Goal: Book appointment/travel/reservation

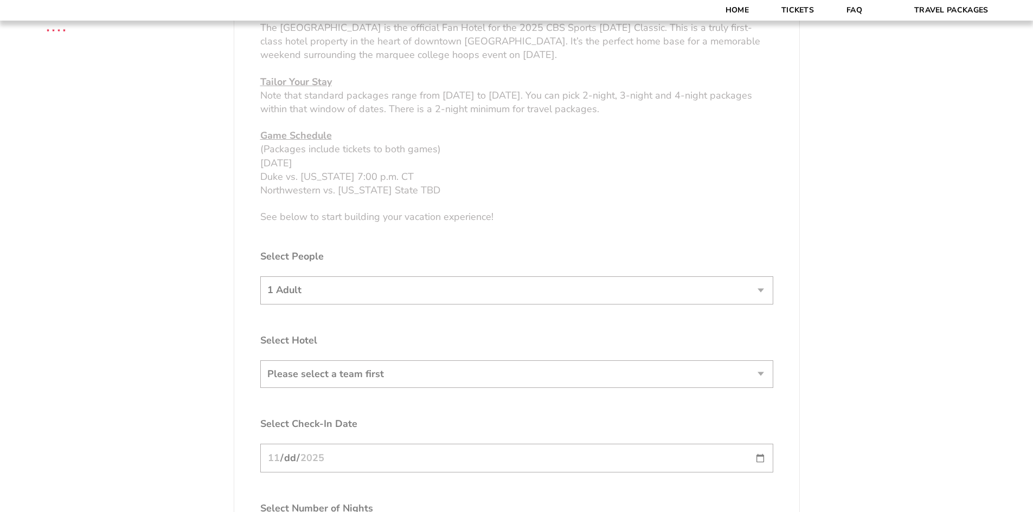
scroll to position [651, 0]
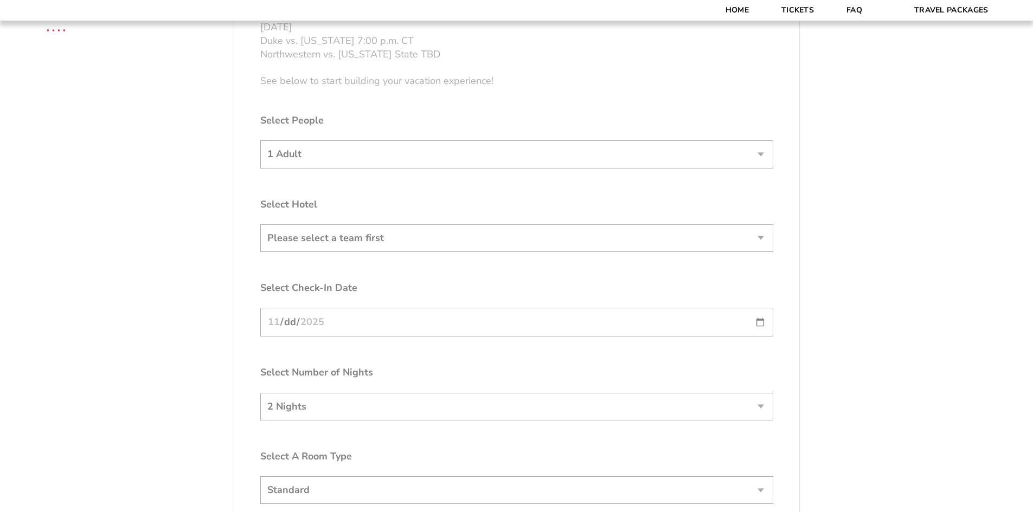
click at [462, 238] on form "[US_STATE] [US_STATE] Travel Package [PERSON_NAME] Travel Package [GEOGRAPHIC_D…" at bounding box center [516, 46] width 1033 height 1394
click at [385, 231] on form "[US_STATE] [US_STATE] Travel Package [PERSON_NAME] Travel Package [GEOGRAPHIC_D…" at bounding box center [516, 46] width 1033 height 1394
click at [392, 241] on form "[US_STATE] [US_STATE] Travel Package [PERSON_NAME] Travel Package [GEOGRAPHIC_D…" at bounding box center [516, 46] width 1033 height 1394
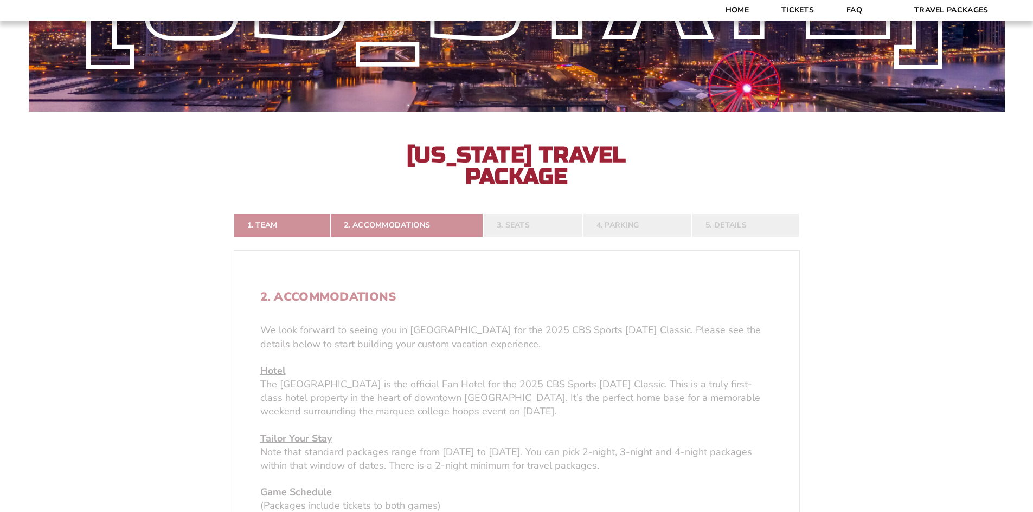
scroll to position [271, 0]
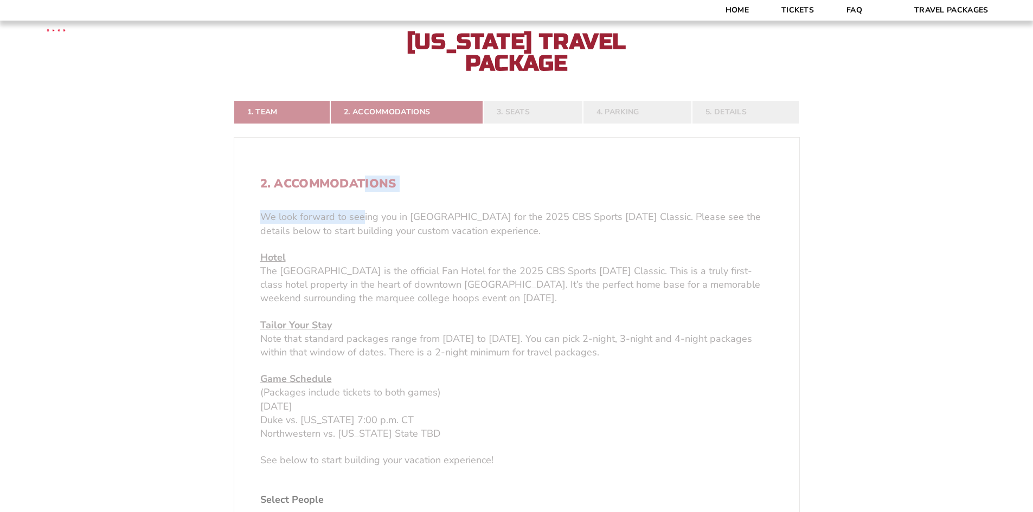
click at [363, 190] on form "[US_STATE] [US_STATE] Travel Package [PERSON_NAME] Travel Package [GEOGRAPHIC_D…" at bounding box center [516, 426] width 1033 height 1394
drag, startPoint x: 456, startPoint y: 197, endPoint x: 484, endPoint y: 176, distance: 34.7
click at [481, 189] on form "[US_STATE] [US_STATE] Travel Package [PERSON_NAME] Travel Package [GEOGRAPHIC_D…" at bounding box center [516, 426] width 1033 height 1394
drag, startPoint x: 495, startPoint y: 157, endPoint x: 494, endPoint y: 169, distance: 11.9
click at [495, 156] on form "[US_STATE] [US_STATE] Travel Package [PERSON_NAME] Travel Package [GEOGRAPHIC_D…" at bounding box center [516, 426] width 1033 height 1394
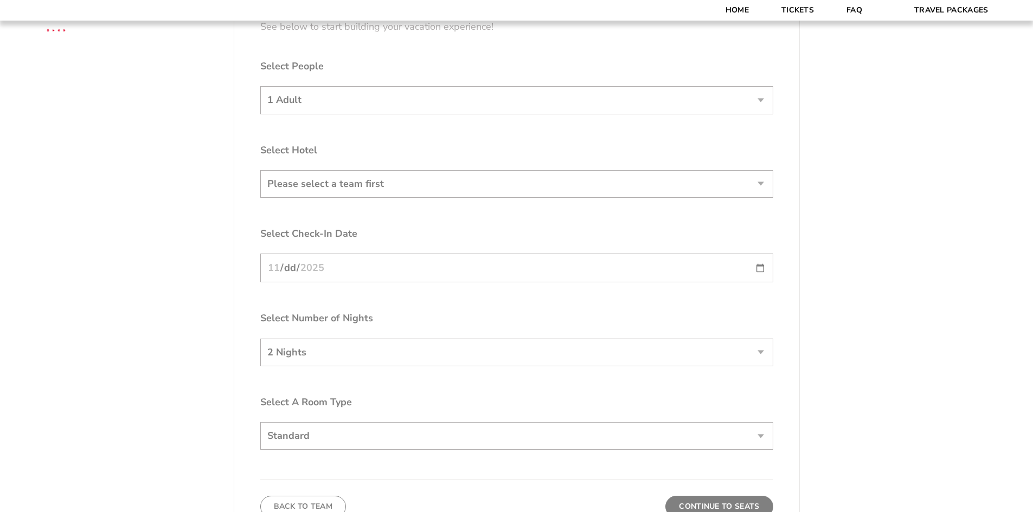
drag, startPoint x: 415, startPoint y: 204, endPoint x: 417, endPoint y: 212, distance: 8.4
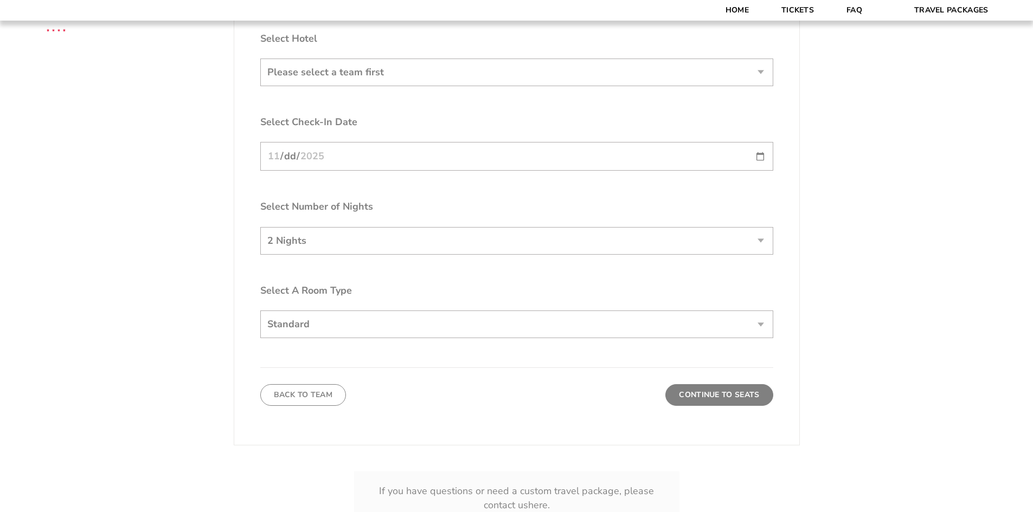
scroll to position [813, 0]
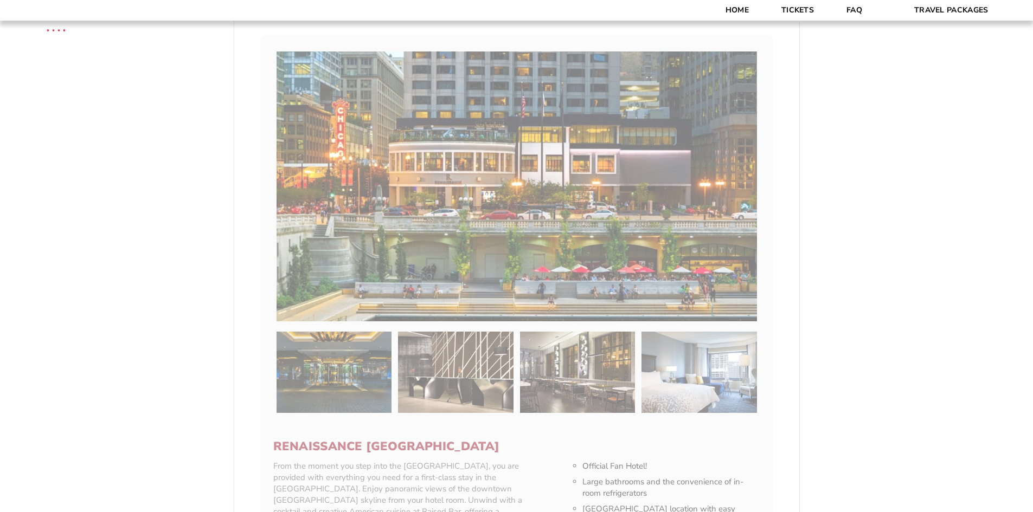
click at [329, 330] on form "[US_STATE] [US_STATE] Travel Package [PERSON_NAME] Travel Package [GEOGRAPHIC_D…" at bounding box center [516, 167] width 1033 height 1961
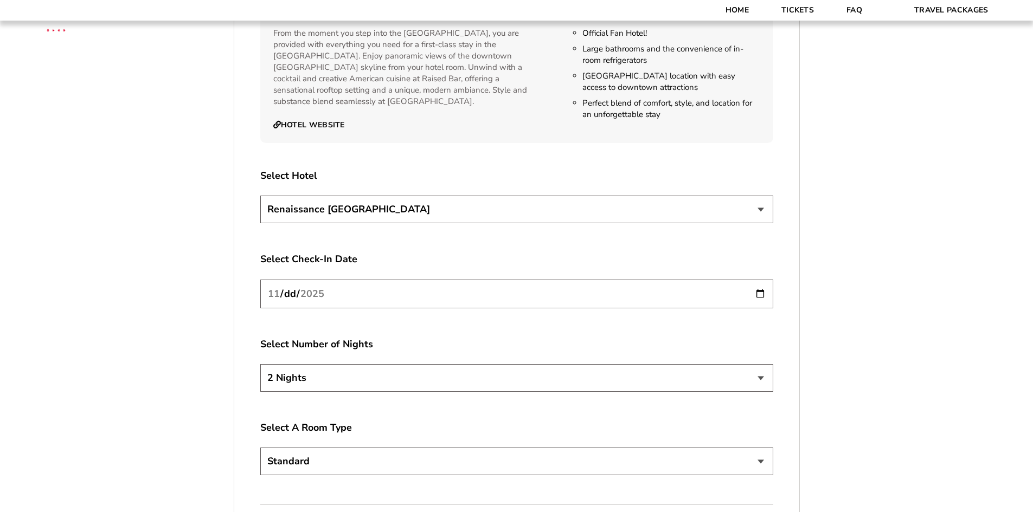
scroll to position [1247, 0]
click at [447, 216] on select "Renaissance [GEOGRAPHIC_DATA]" at bounding box center [516, 209] width 513 height 28
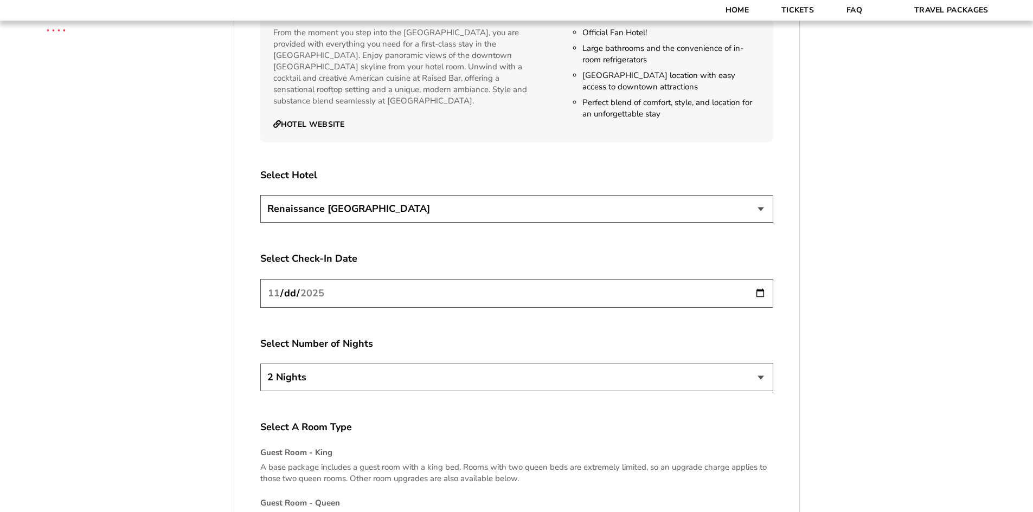
click at [447, 216] on select "Renaissance [GEOGRAPHIC_DATA]" at bounding box center [516, 209] width 513 height 28
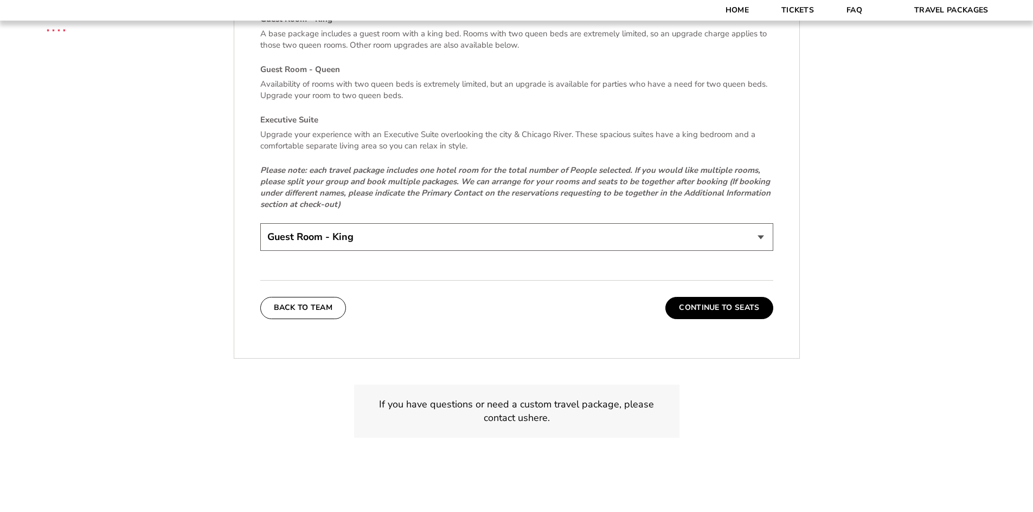
click at [723, 313] on button "Continue To Seats" at bounding box center [718, 308] width 107 height 22
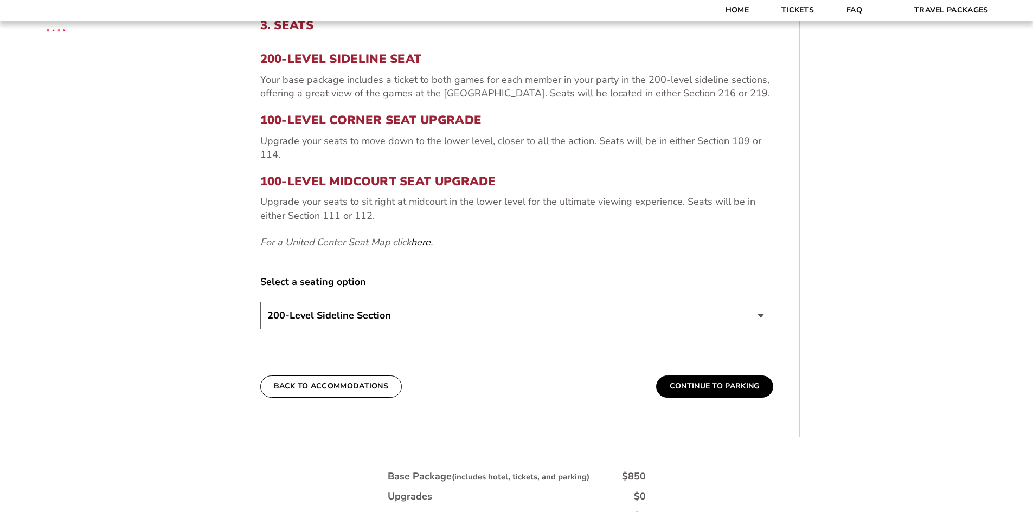
scroll to position [459, 0]
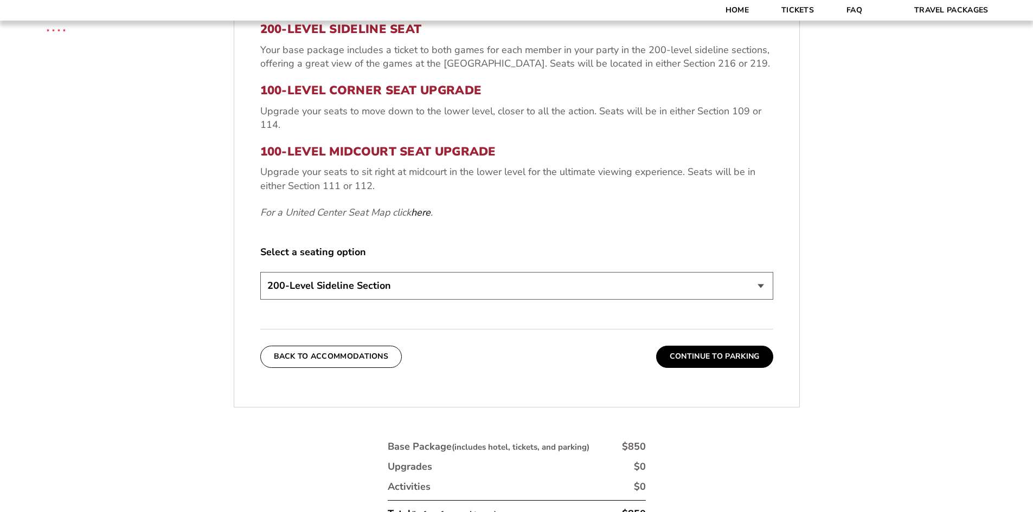
click at [449, 286] on select "200-Level Sideline Section 100-Level Corner Seat Upgrade (+$80 per person) 100-…" at bounding box center [516, 286] width 513 height 28
select select "100-Level Corner Seat Upgrade"
click at [260, 272] on select "200-Level Sideline Section 100-Level Corner Seat Upgrade (+$80 per person) 100-…" at bounding box center [516, 286] width 513 height 28
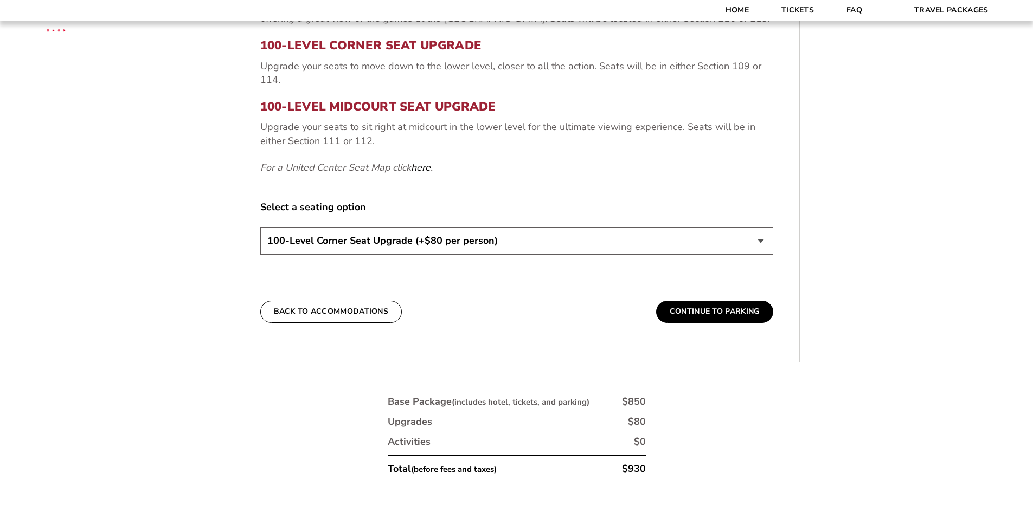
scroll to position [568, 0]
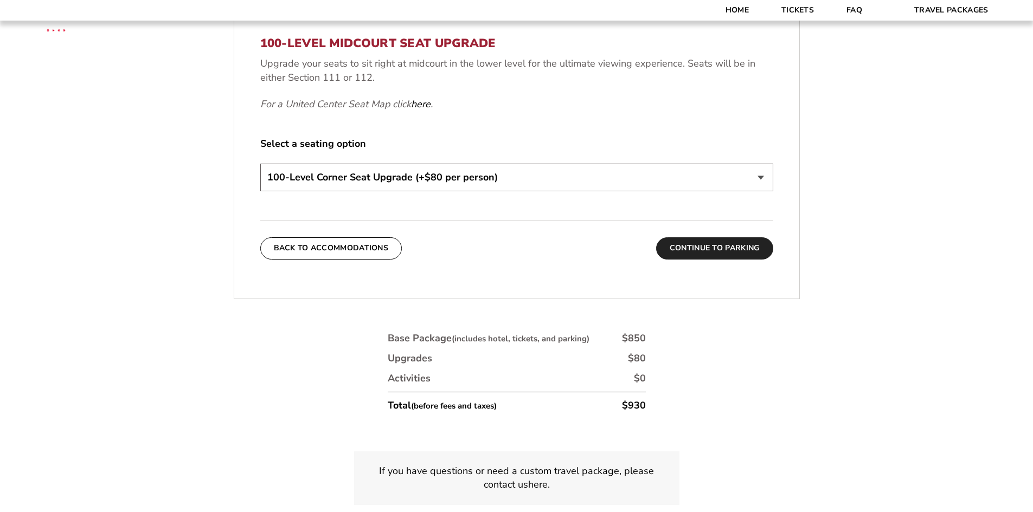
click at [700, 253] on button "Continue To Parking" at bounding box center [714, 248] width 117 height 22
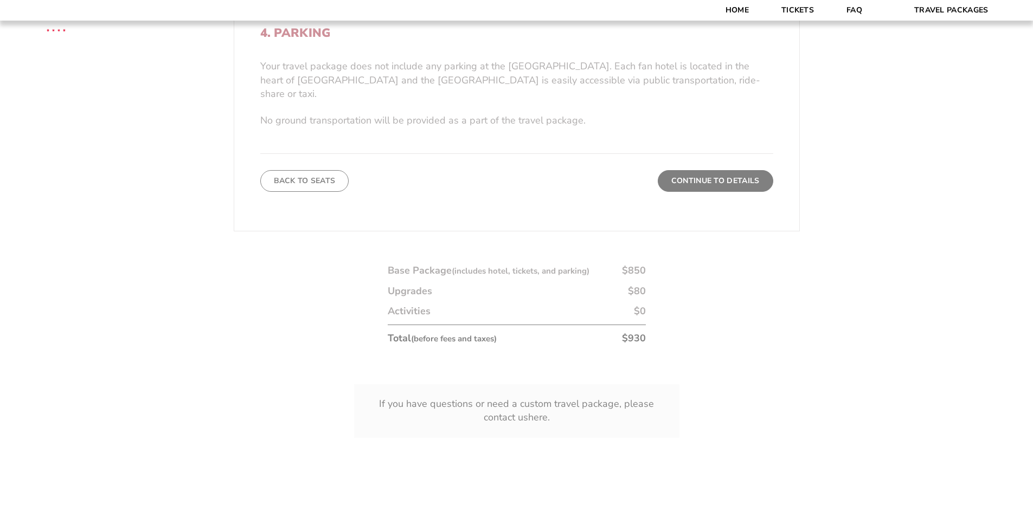
scroll to position [459, 0]
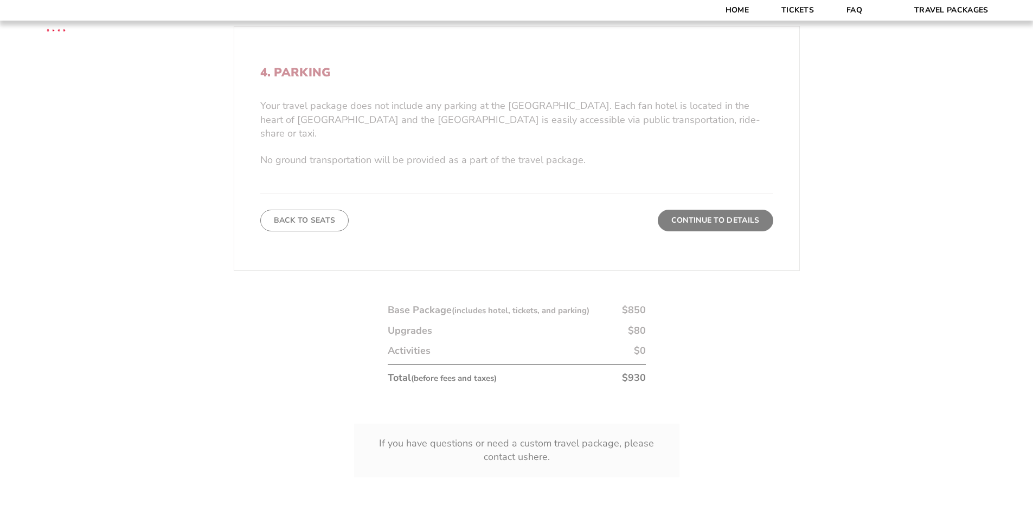
scroll to position [297, 0]
